Goal: Task Accomplishment & Management: Use online tool/utility

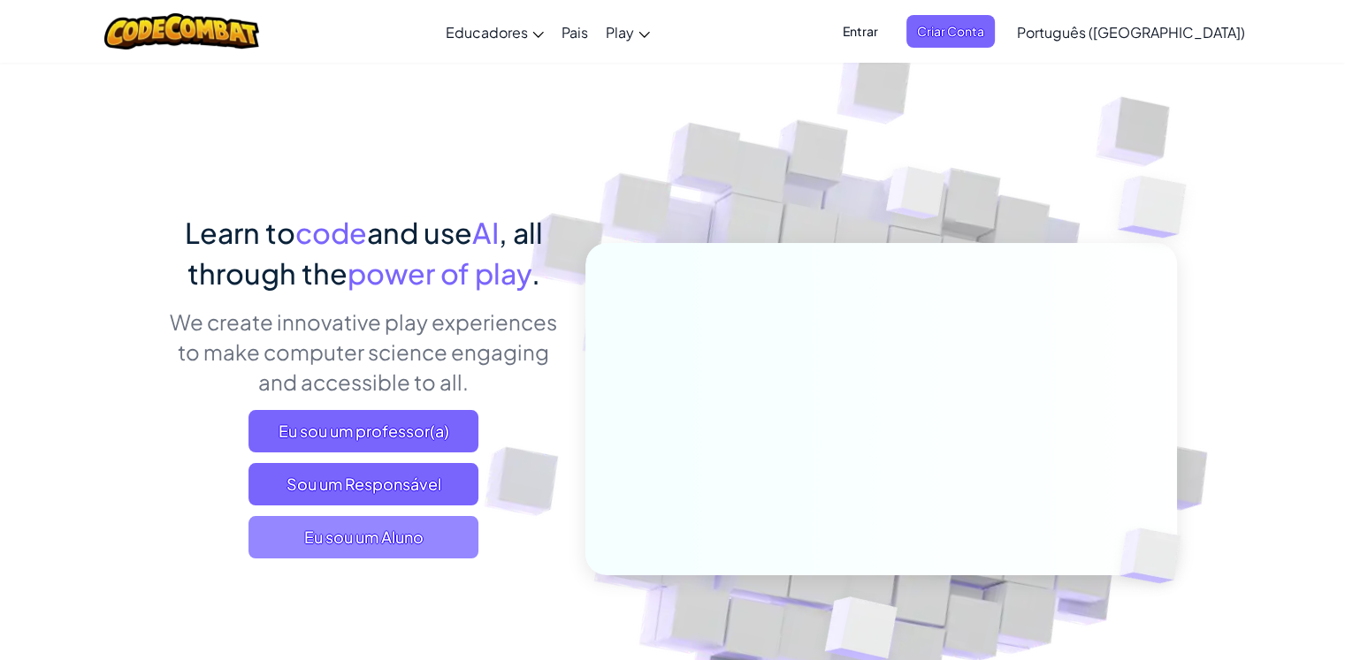
click at [381, 537] on span "Eu sou um Aluno" at bounding box center [363, 537] width 230 height 42
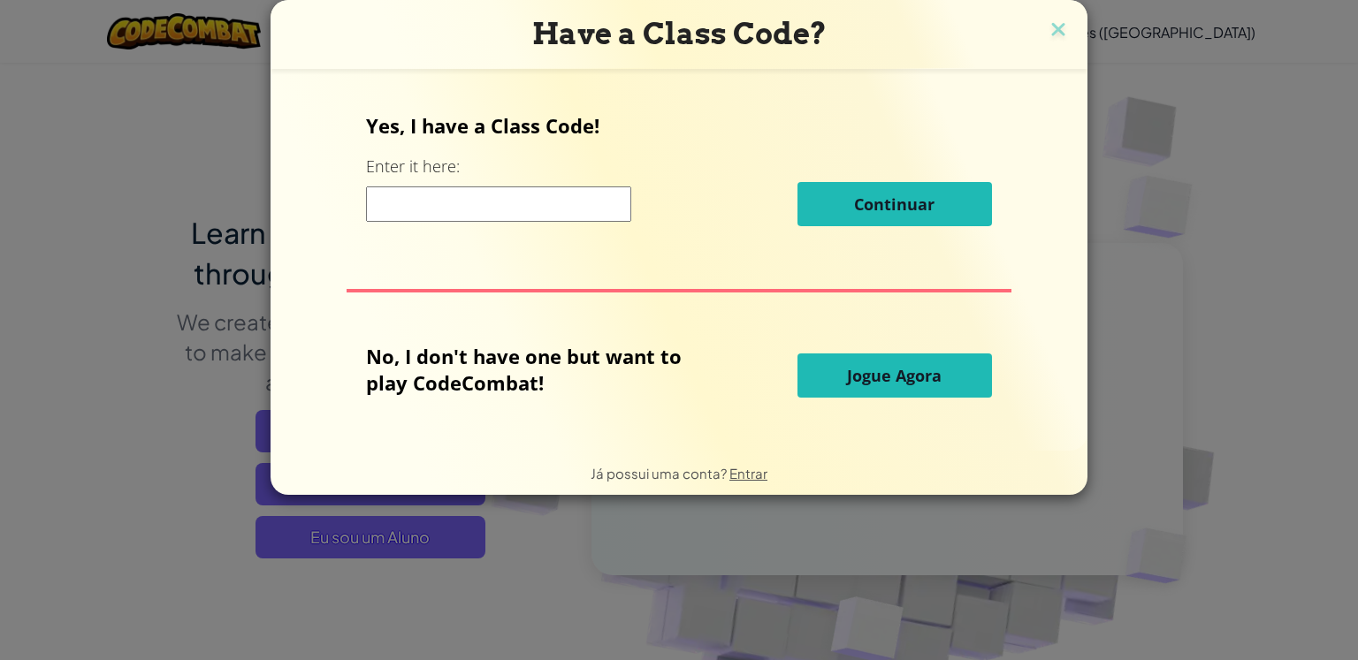
click at [912, 382] on span "Jogue Agora" at bounding box center [894, 375] width 95 height 21
click at [912, 370] on span "Jogue Agora" at bounding box center [894, 375] width 95 height 21
click at [919, 368] on span "Jogue Agora" at bounding box center [894, 375] width 95 height 21
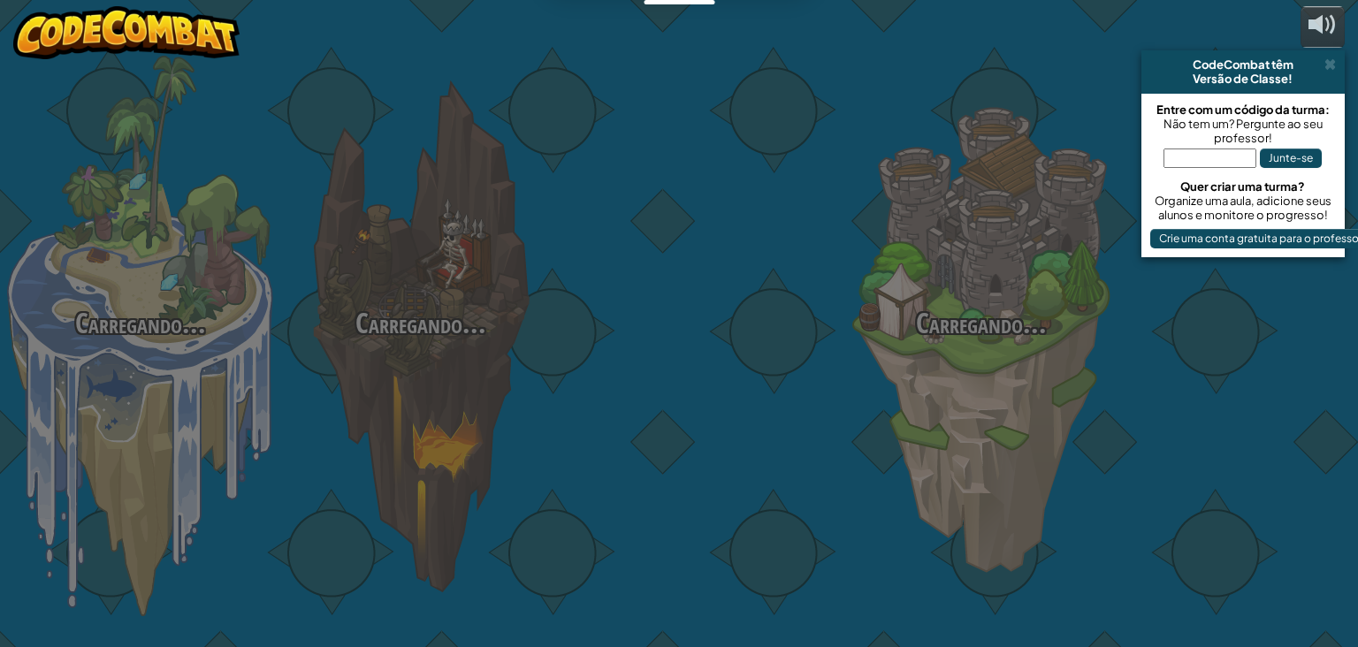
select select "pt-BR"
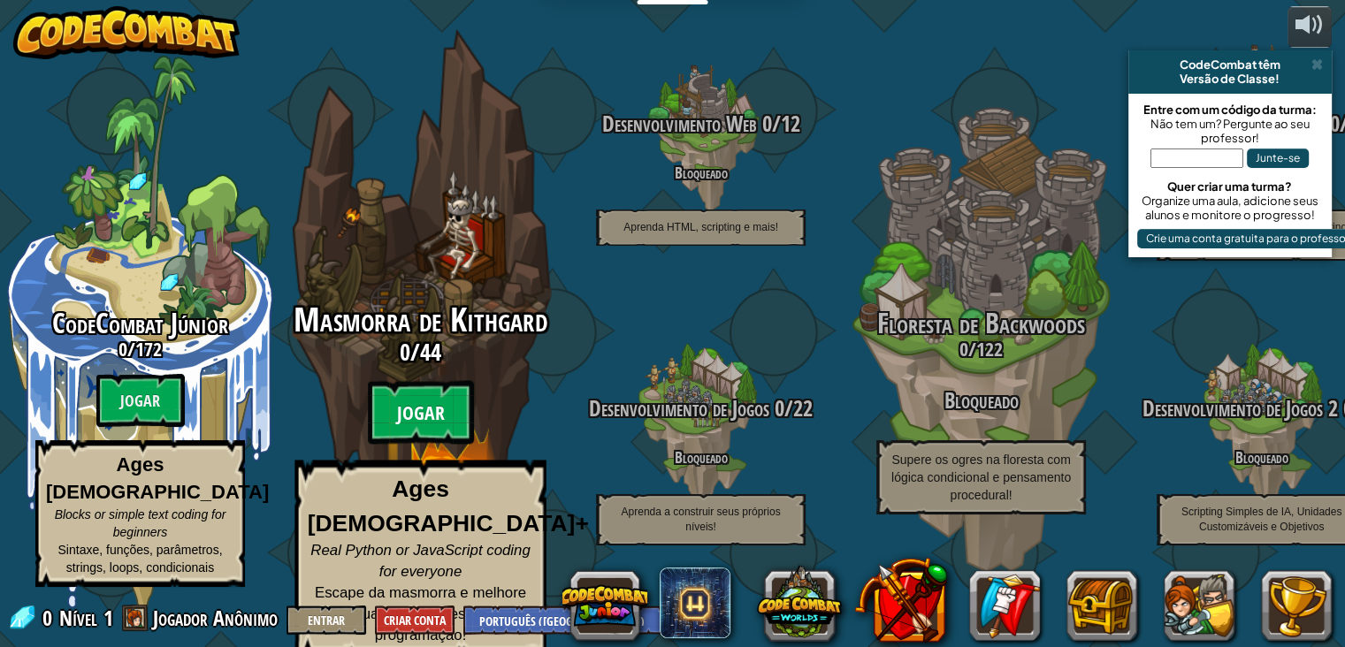
click at [431, 429] on btn "Jogar" at bounding box center [421, 413] width 106 height 64
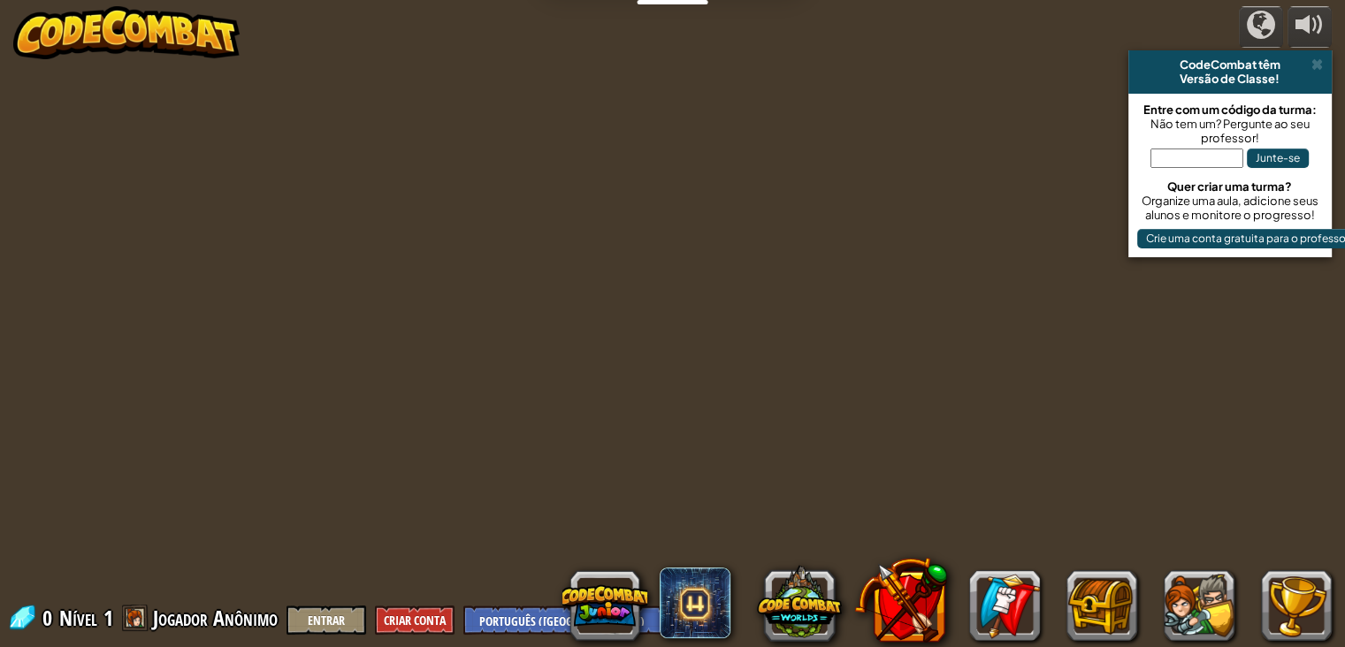
select select "pt-BR"
click at [308, 618] on button "Entrar" at bounding box center [326, 620] width 80 height 29
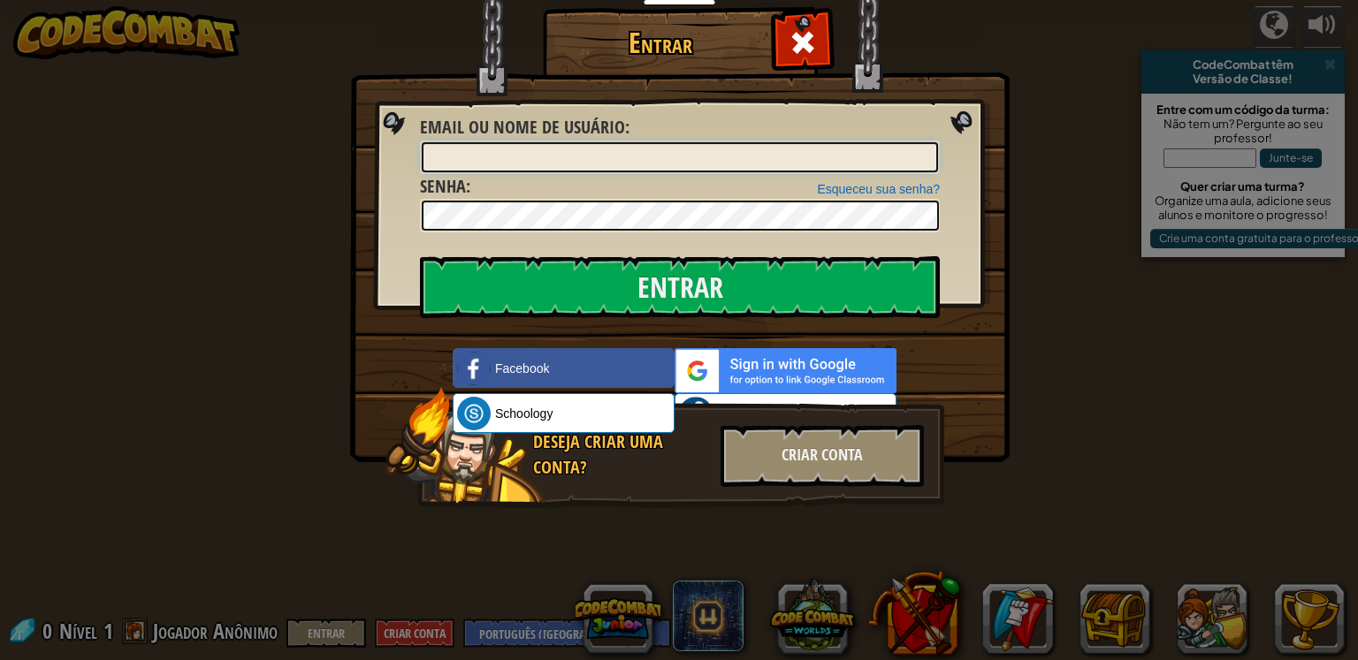
type input "Maria claraS7"
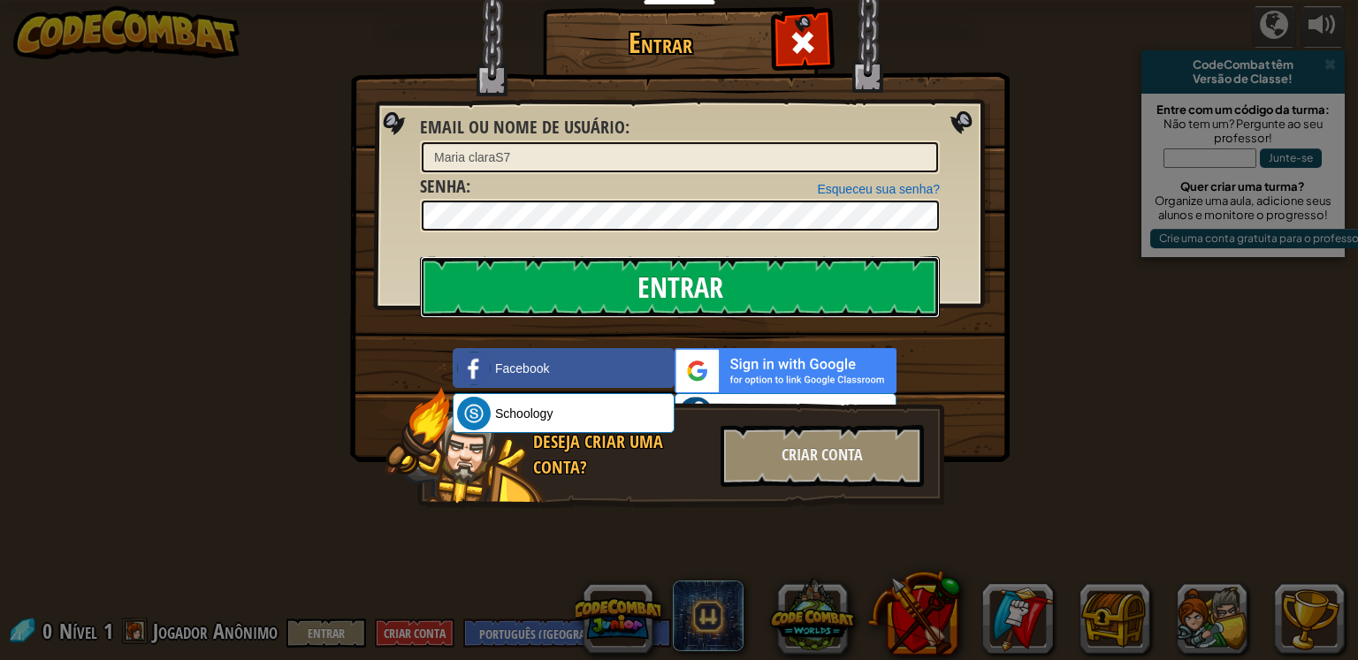
click at [792, 296] on input "Entrar" at bounding box center [680, 287] width 520 height 62
click at [792, 297] on input "Entrar" at bounding box center [680, 287] width 520 height 62
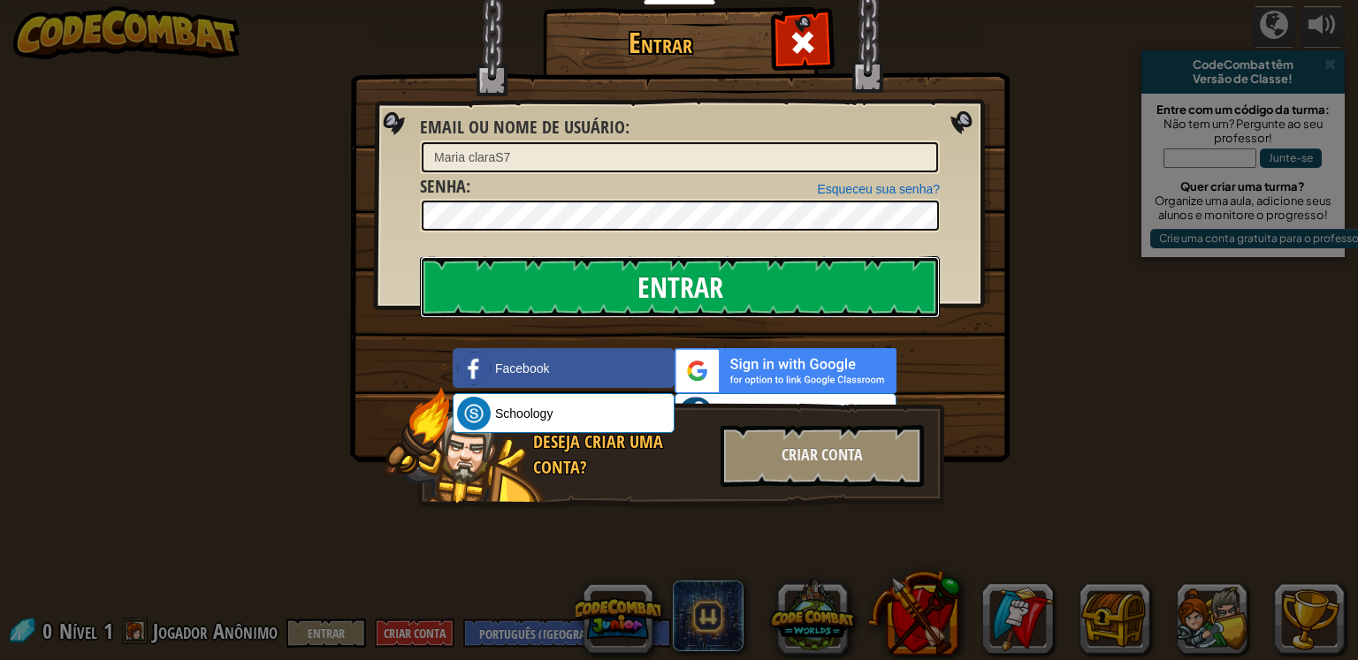
click at [792, 297] on input "Entrar" at bounding box center [680, 287] width 520 height 62
click at [793, 296] on input "Entrar" at bounding box center [680, 287] width 520 height 62
click at [796, 295] on input "Entrar" at bounding box center [680, 287] width 520 height 62
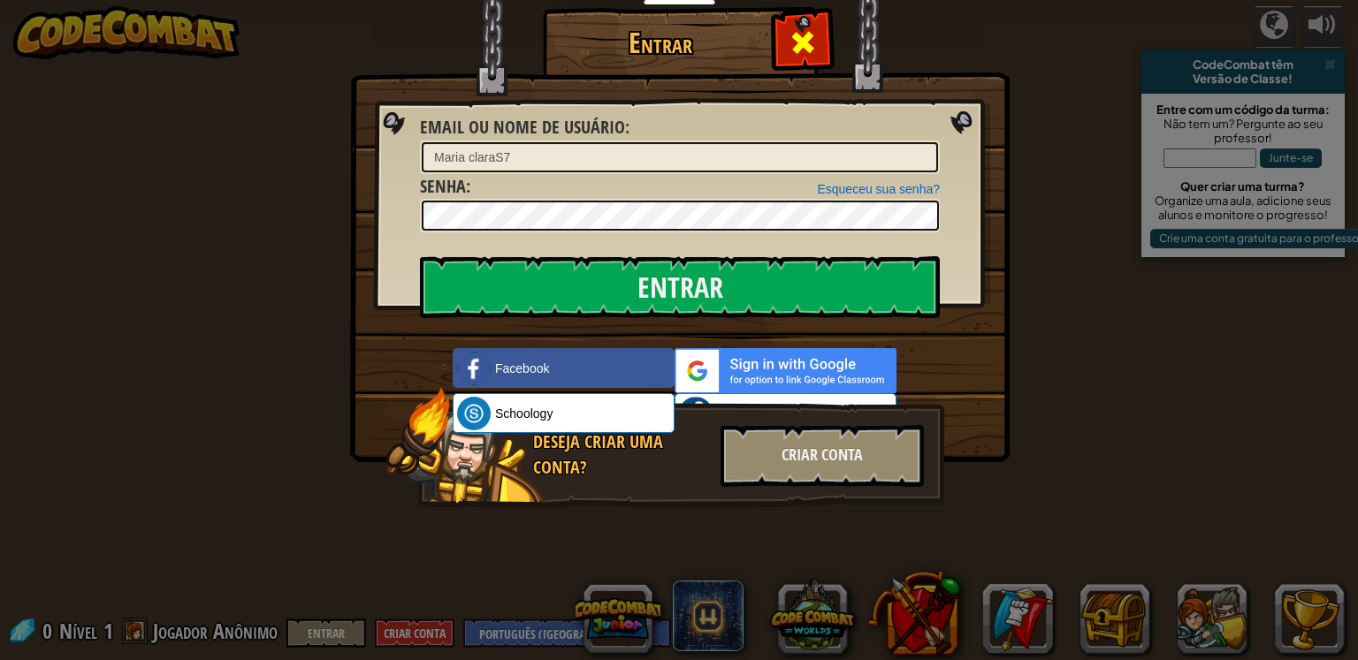
click at [806, 42] on span at bounding box center [803, 42] width 28 height 28
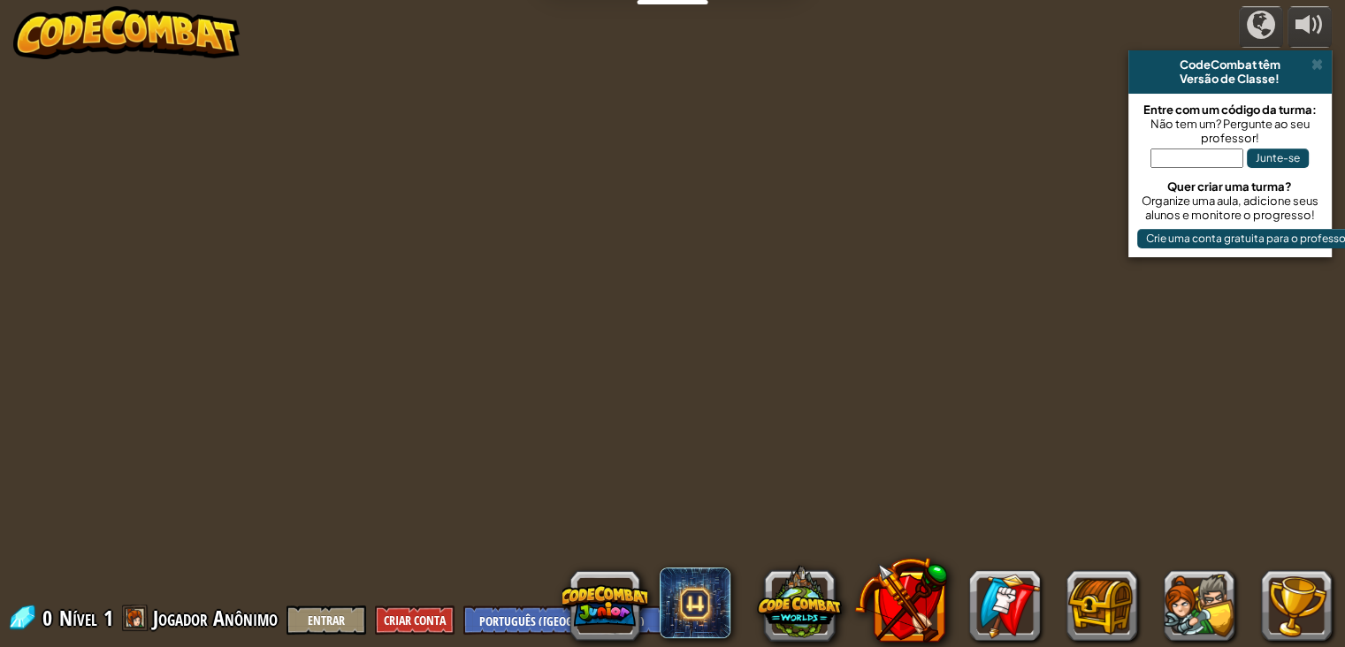
click at [528, 294] on div "powered by CodeCombat têm Versão de Classe! Entre com um código da turma: Não t…" at bounding box center [672, 323] width 1345 height 647
click at [506, 328] on div "powered by CodeCombat têm Versão de Classe! Entre com um código da turma: Não t…" at bounding box center [672, 323] width 1345 height 647
click at [750, 229] on div "powered by CodeCombat têm Versão de Classe! Entre com um código da turma: Não t…" at bounding box center [672, 323] width 1345 height 647
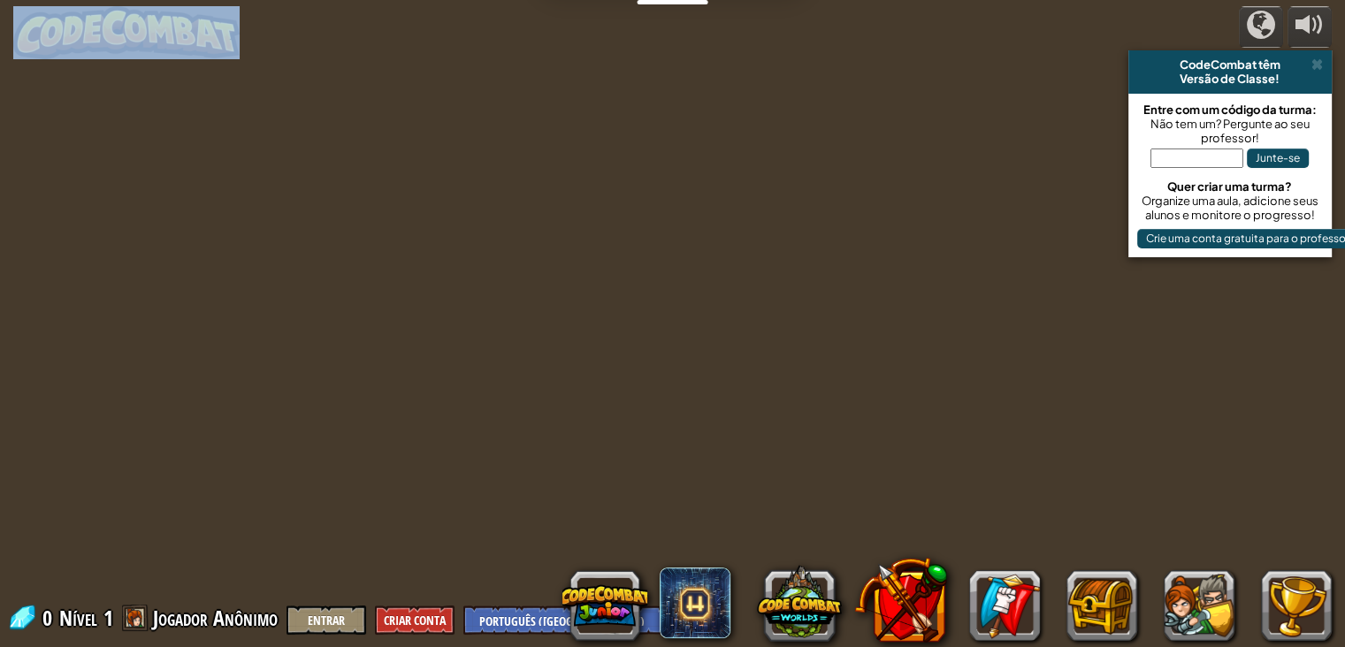
click at [753, 227] on div "powered by CodeCombat têm Versão de Classe! Entre com um código da turma: Não t…" at bounding box center [672, 323] width 1345 height 647
